Goal: Task Accomplishment & Management: Manage account settings

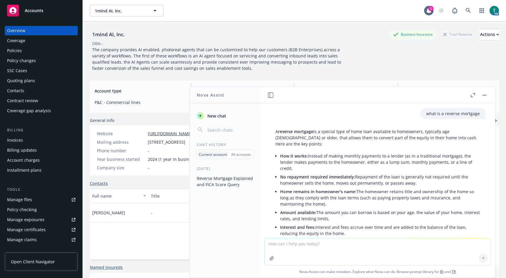
scroll to position [504, 0]
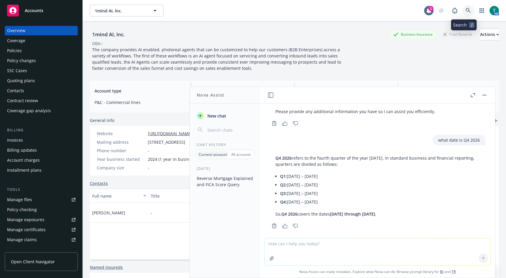
click at [466, 9] on icon at bounding box center [467, 10] width 5 height 5
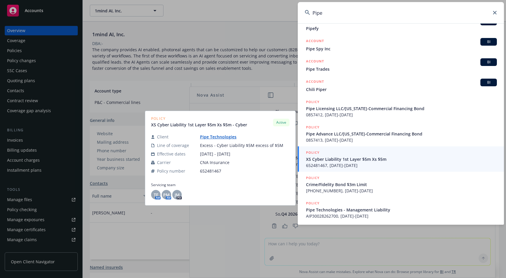
scroll to position [96, 0]
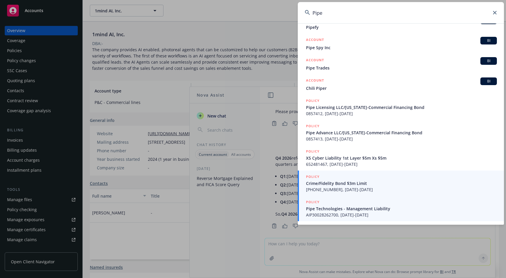
type input "Pipe"
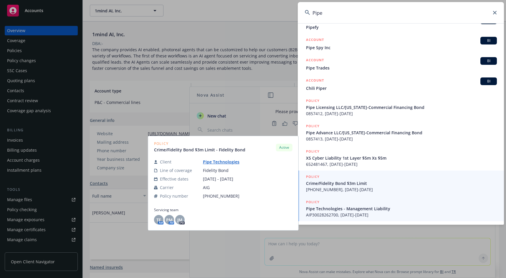
click at [368, 212] on span "AIP30028262700, [DATE]-[DATE]" at bounding box center [401, 215] width 191 height 6
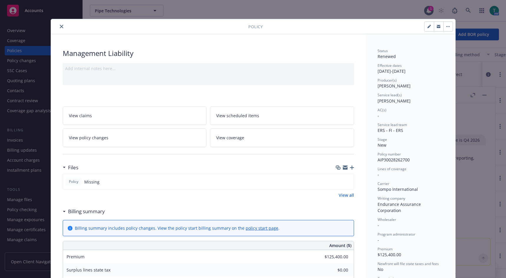
click at [60, 25] on icon "close" at bounding box center [62, 27] width 4 height 4
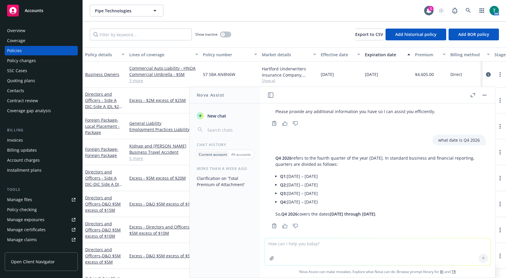
click at [35, 198] on link "Manage files" at bounding box center [41, 199] width 73 height 9
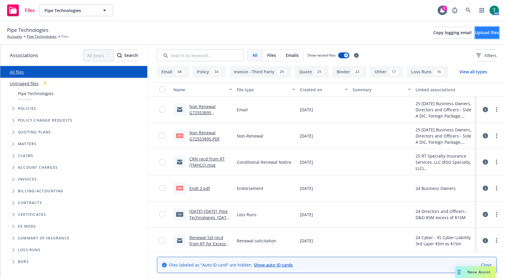
click at [483, 34] on span "Upload files" at bounding box center [487, 33] width 24 height 6
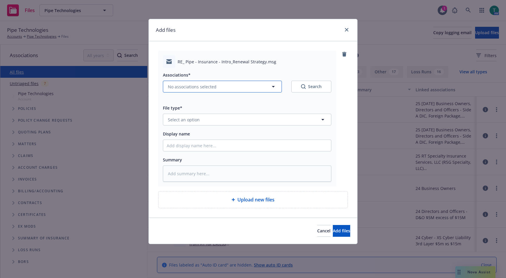
click at [184, 90] on button "No associations selected" at bounding box center [222, 87] width 119 height 12
type textarea "x"
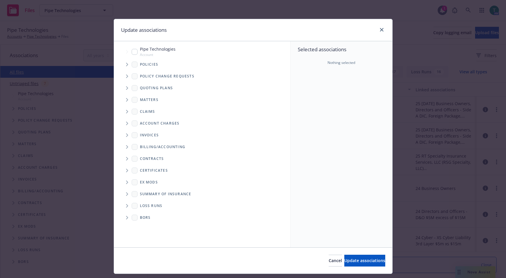
click at [133, 53] on input "Tree Example" at bounding box center [135, 52] width 6 height 6
checkbox input "true"
click at [126, 88] on icon "Tree Example" at bounding box center [127, 88] width 2 height 4
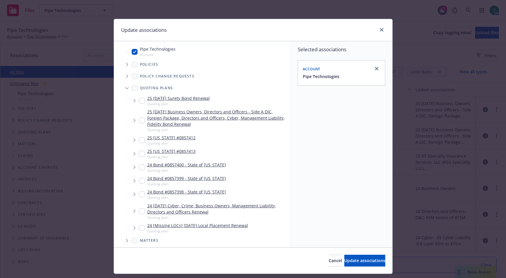
click at [140, 119] on input "Tree Example" at bounding box center [142, 120] width 6 height 6
checkbox input "true"
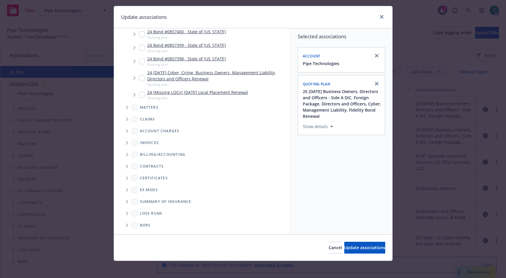
scroll to position [15, 0]
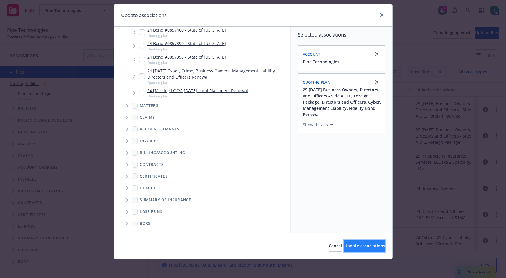
click at [351, 241] on button "Update associations" at bounding box center [364, 246] width 41 height 12
type textarea "x"
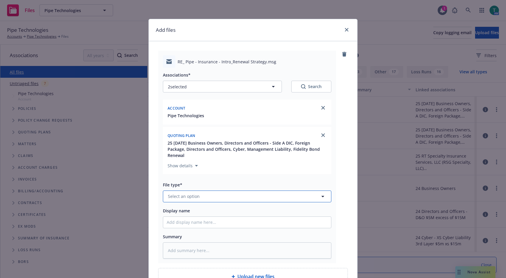
click at [181, 193] on button "Select an option" at bounding box center [247, 196] width 168 height 12
drag, startPoint x: 190, startPoint y: 198, endPoint x: 128, endPoint y: 200, distance: 62.5
click at [128, 200] on div "Add files RE_ Pipe - Insurance - Intro_Renewal Strategy.msg Associations* 2 sel…" at bounding box center [253, 139] width 506 height 278
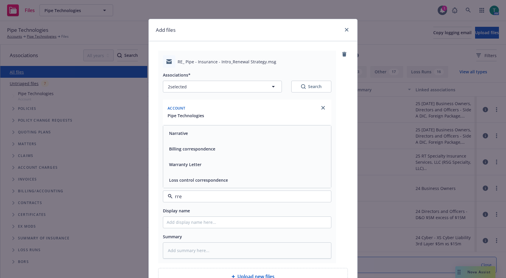
type input "rren"
type textarea "x"
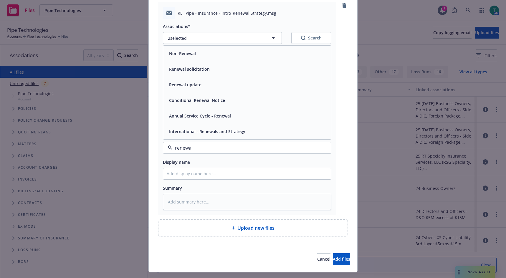
scroll to position [62, 0]
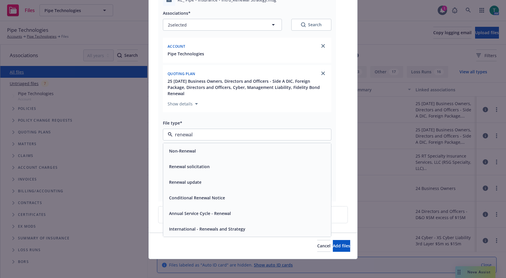
drag, startPoint x: 169, startPoint y: 137, endPoint x: 129, endPoint y: 136, distance: 40.6
click at [129, 136] on div "Add files RE_ Pipe - Insurance - Intro_Renewal Strategy.msg Associations* 2 sel…" at bounding box center [253, 139] width 506 height 278
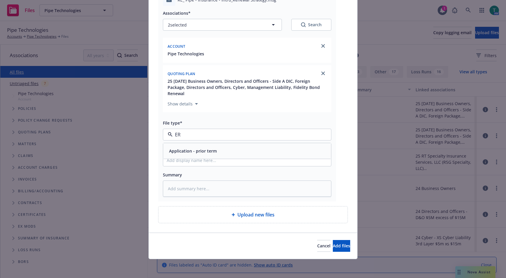
type input "E"
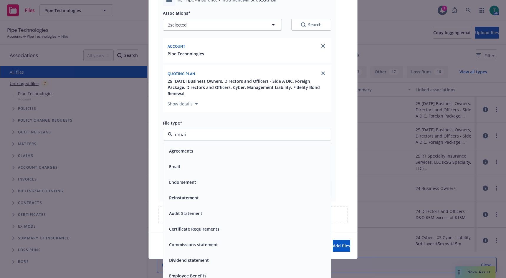
type input "email"
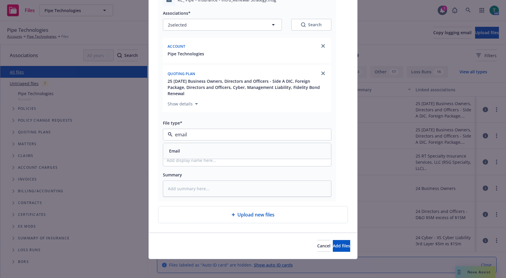
click at [175, 155] on div "Email" at bounding box center [174, 151] width 14 height 9
click at [174, 159] on input "Display name" at bounding box center [247, 160] width 168 height 11
type textarea "x"
type input "r"
type textarea "x"
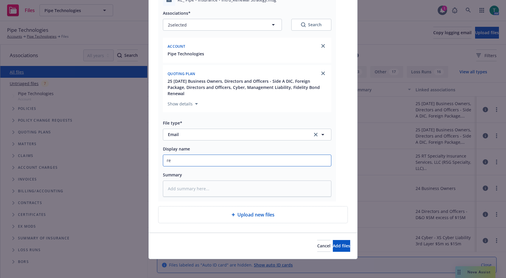
type input "ren"
type textarea "x"
type input "rene"
type textarea "x"
type input "renew"
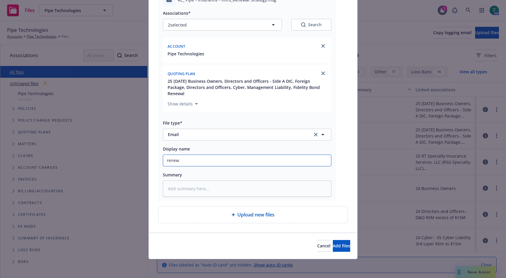
type textarea "x"
type input "renewa"
type textarea "x"
type input "renewal"
type textarea "x"
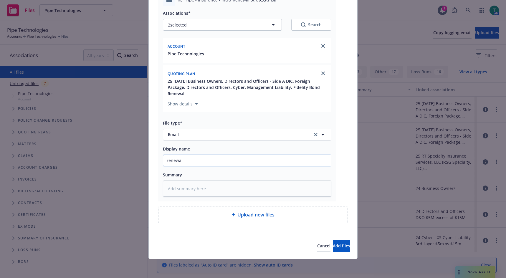
type input "renewal"
type textarea "x"
type input "renewal s"
type textarea "x"
type input "renewal st"
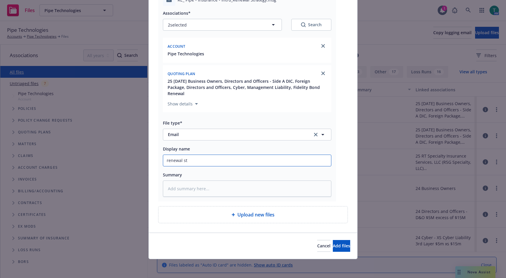
type textarea "x"
type input "renewal str"
type textarea "x"
type input "renewal stra"
type textarea "x"
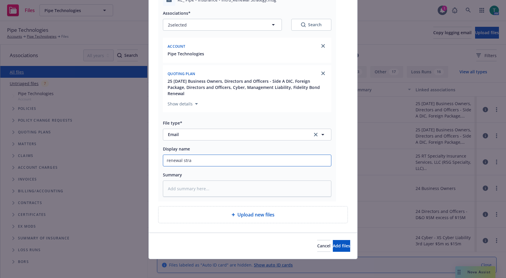
type input "renewal strat"
type textarea "x"
type input "renewal strate"
type textarea "x"
type input "renewal strateg"
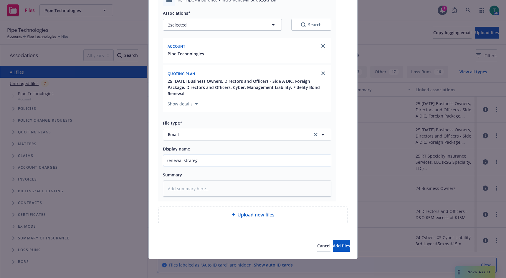
type textarea "x"
type input "renewal strategy"
type textarea "x"
type input "renewal strategy"
type textarea "x"
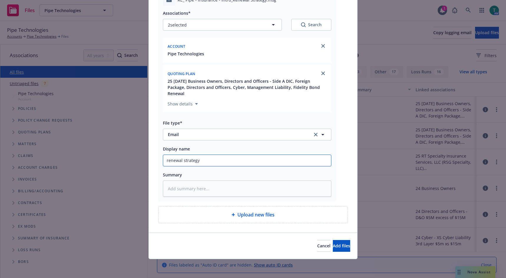
type input "renewal strategy"
type textarea "x"
type input "renewal strateg"
type textarea "x"
type input "renewal strate"
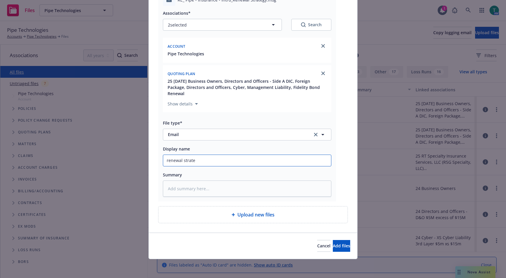
type textarea "x"
type input "renewal strat"
type textarea "x"
type input "renewal stra"
type textarea "x"
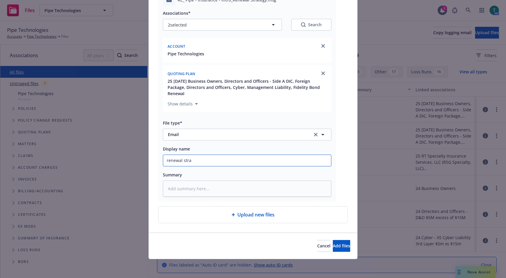
type input "renewal str"
type textarea "x"
type input "renewal st"
type textarea "x"
type input "renewal s"
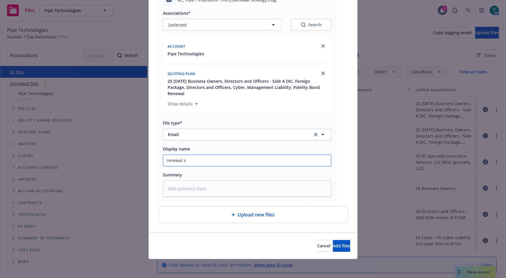
type textarea "x"
type input "renewal"
type textarea "x"
type input "renewal"
type textarea "x"
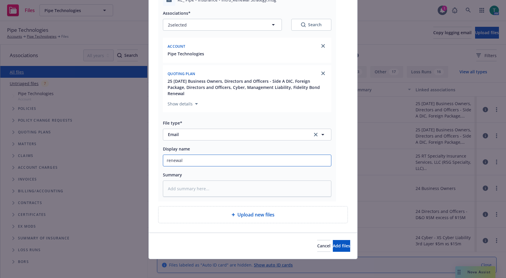
type input "renewa"
type textarea "x"
type input "renew"
type textarea "x"
type input "rene"
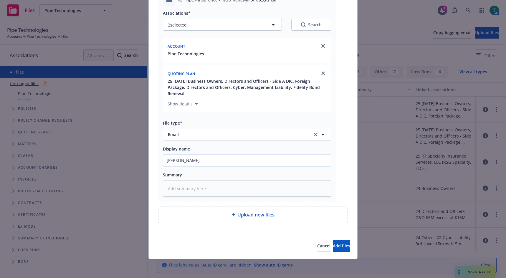
type textarea "x"
type input "ren"
type textarea "x"
type input "re"
type textarea "x"
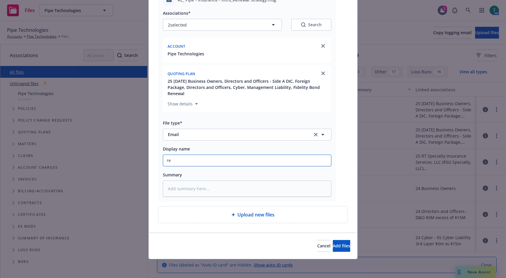
type input "r"
type textarea "x"
type input "I"
type textarea "x"
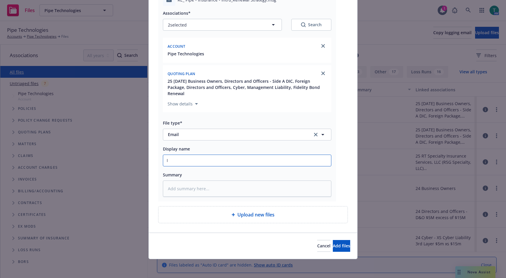
type input "IN"
type textarea "x"
type input "INt"
type textarea "x"
type input "INtro"
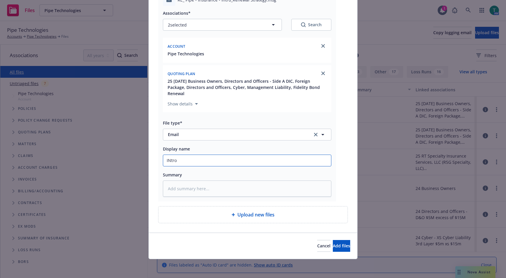
type textarea "x"
type input "INtro/"
type textarea "x"
type input "INtro/r"
type textarea "x"
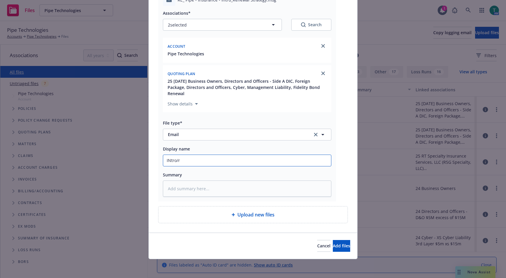
type input "INtro/"
type textarea "x"
type input "INtro/R"
type textarea "x"
type input "INtro/Rn"
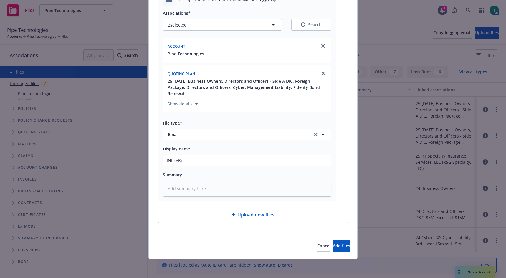
click at [186, 157] on input "INtro/Rn" at bounding box center [247, 160] width 168 height 11
type textarea "x"
type input "INtro/Rn"
type textarea "x"
type input "INtro/Rn s"
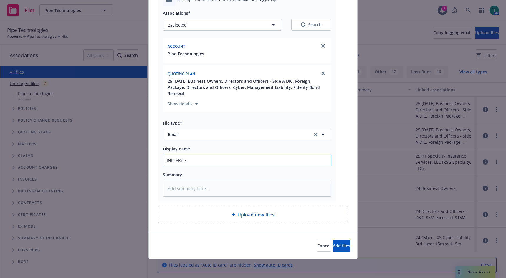
type textarea "x"
type input "INtro/Rn st"
type textarea "x"
type input "INtro/Rn str"
type textarea "x"
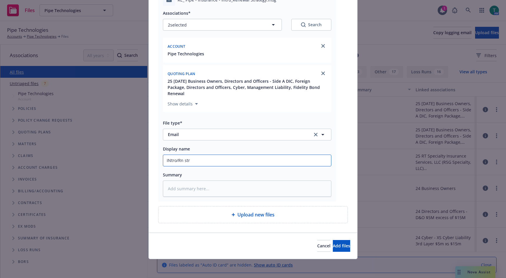
type input "INtro/Rn stra"
type textarea "x"
type input "INtro/Rn strat"
type textarea "x"
type input "INtro/Rn strate"
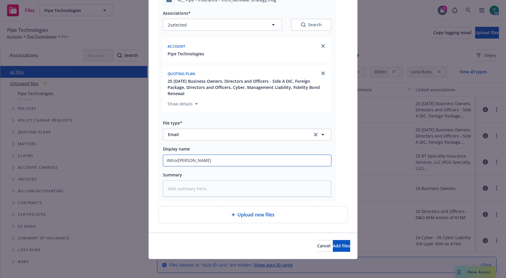
type textarea "x"
type input "INtro/Rn strateg"
type textarea "x"
type input "INtro/Rn strategy"
click at [169, 159] on input "INtro/Rn strategy" at bounding box center [247, 160] width 168 height 11
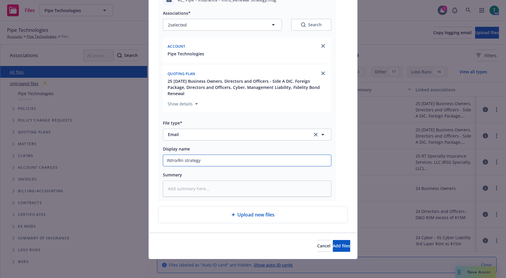
type textarea "x"
type input "Itro/Rn strategy"
type textarea "x"
type input "Intro/Rn strategy"
click at [212, 160] on input "Intro/Rn strategy" at bounding box center [247, 160] width 168 height 11
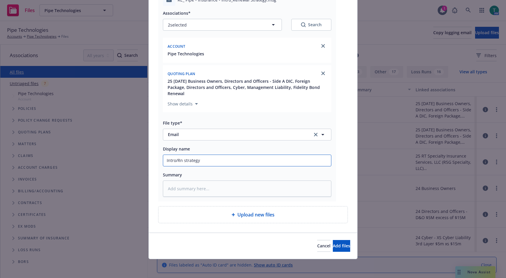
click at [179, 161] on input "Intro/Rn strategy" at bounding box center [247, 160] width 168 height 11
type textarea "x"
type input "Intro/R strategy"
type textarea "x"
type input "Intro/RN strategy"
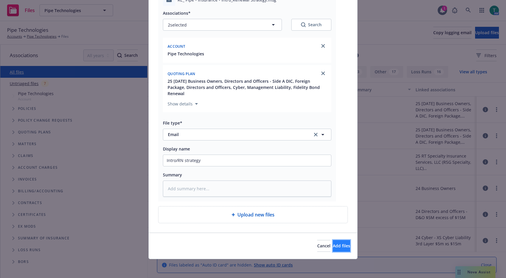
click at [333, 241] on button "Add files" at bounding box center [341, 246] width 17 height 12
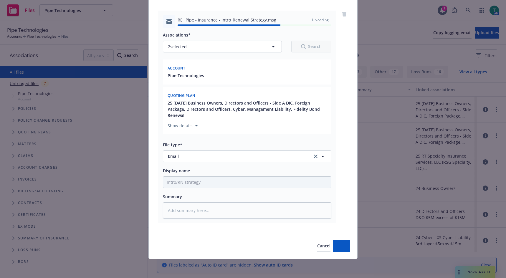
type textarea "x"
